Goal: Entertainment & Leisure: Browse casually

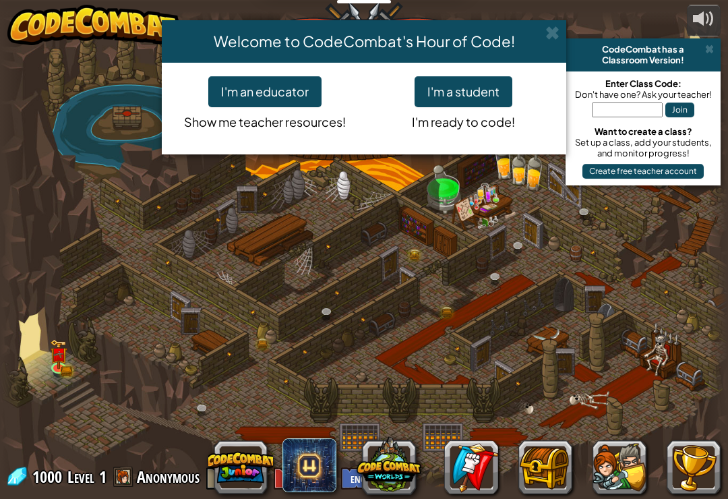
click at [559, 30] on span at bounding box center [553, 33] width 14 height 14
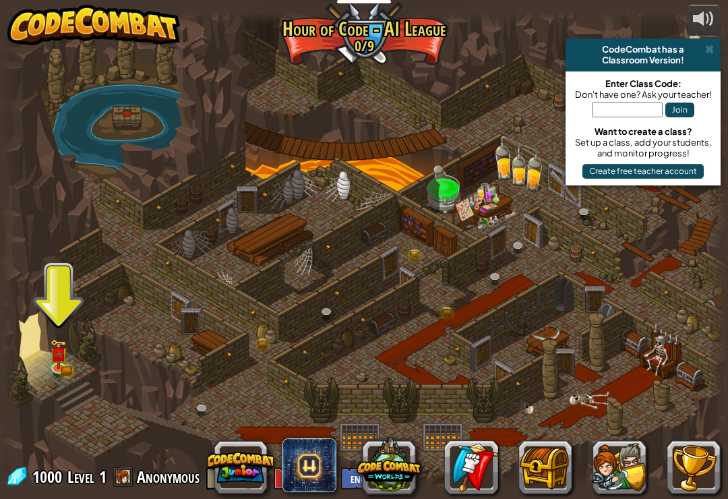
click at [316, 465] on span at bounding box center [310, 465] width 54 height 54
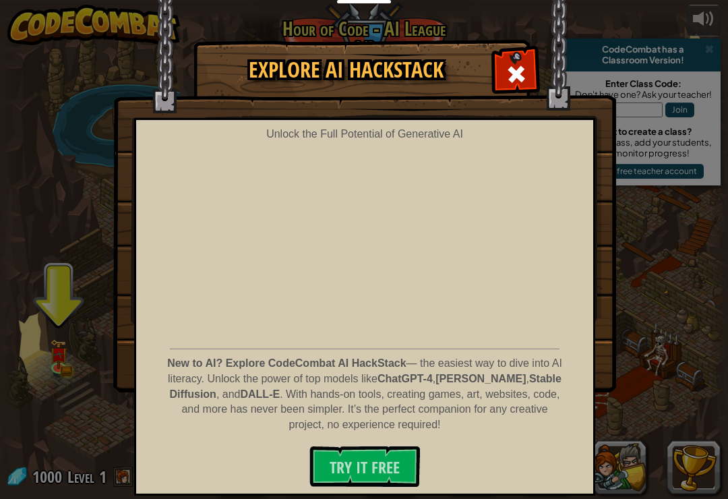
click at [511, 67] on span at bounding box center [517, 74] width 22 height 22
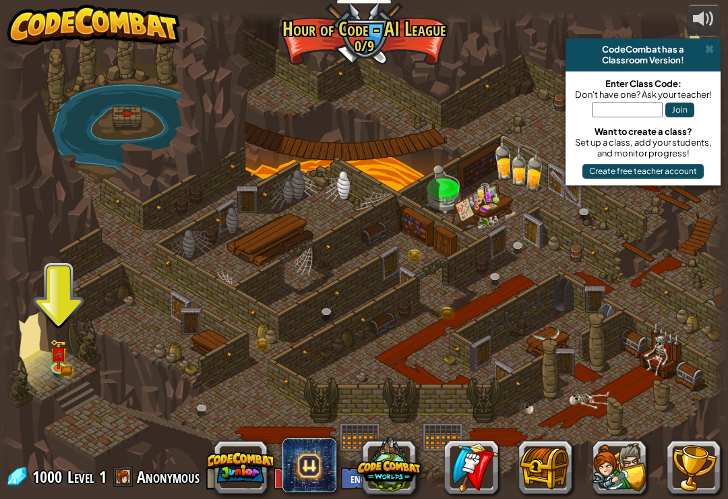
click at [405, 459] on button at bounding box center [389, 464] width 65 height 65
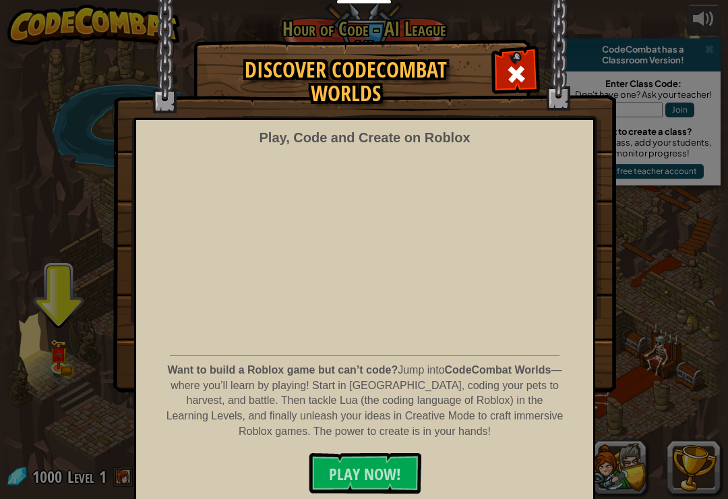
click at [378, 477] on span "PLAY NOW!" at bounding box center [365, 474] width 72 height 22
